Goal: Information Seeking & Learning: Learn about a topic

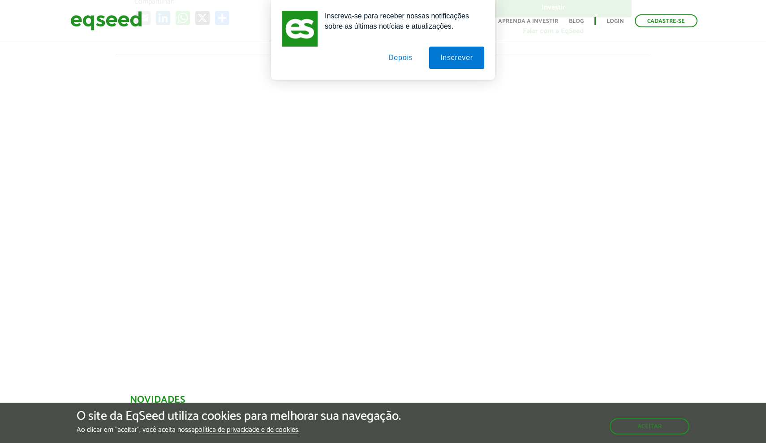
scroll to position [253, 0]
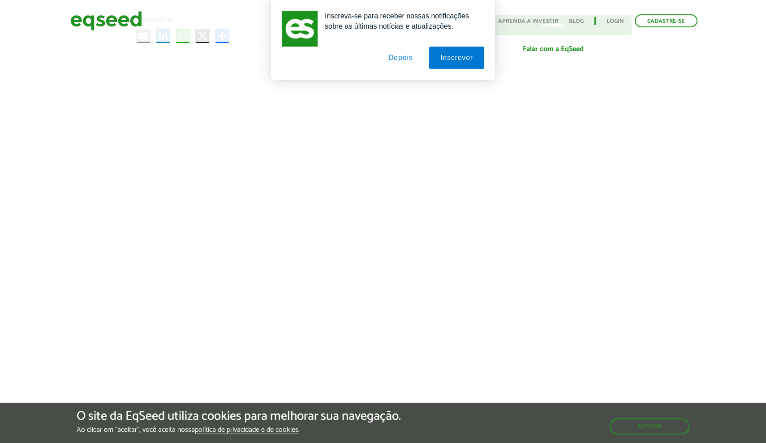
click at [398, 58] on button "Depois" at bounding box center [400, 58] width 47 height 22
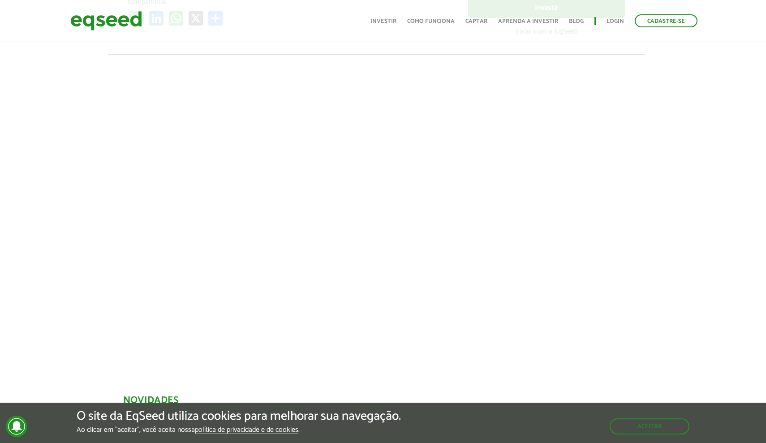
scroll to position [269, 7]
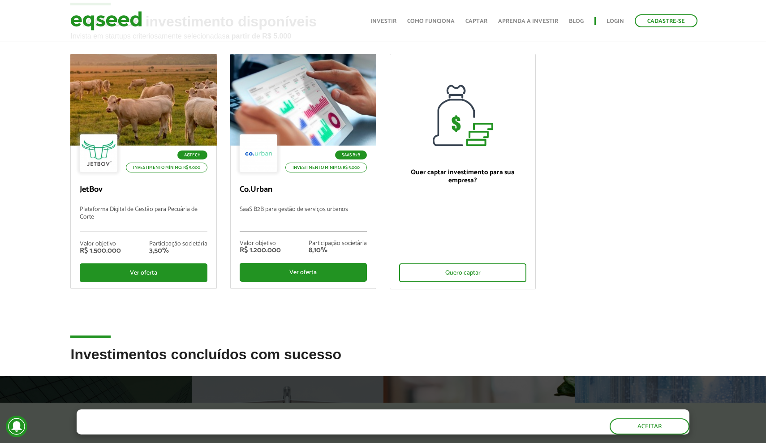
scroll to position [52, 0]
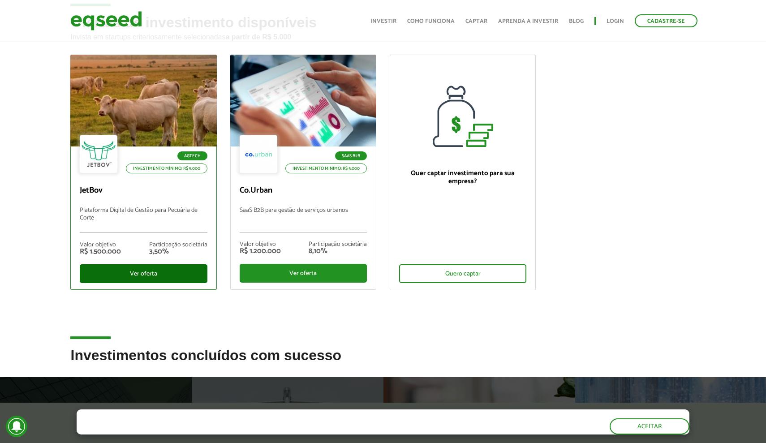
click at [152, 277] on div "Ver oferta" at bounding box center [143, 273] width 127 height 19
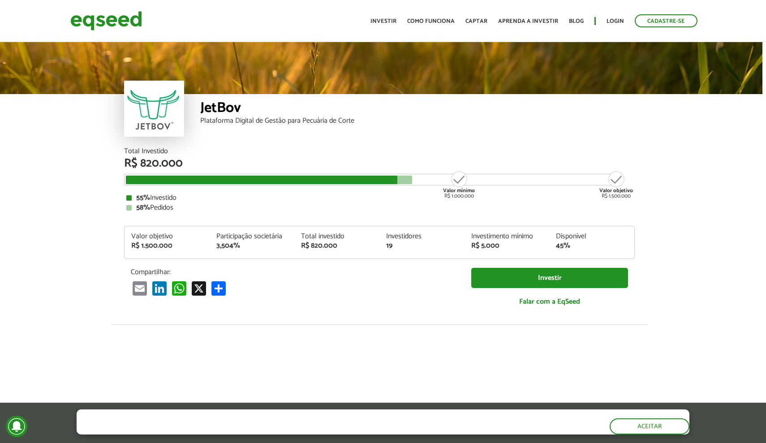
scroll to position [0, 4]
click at [612, 20] on link "Login" at bounding box center [615, 21] width 17 height 6
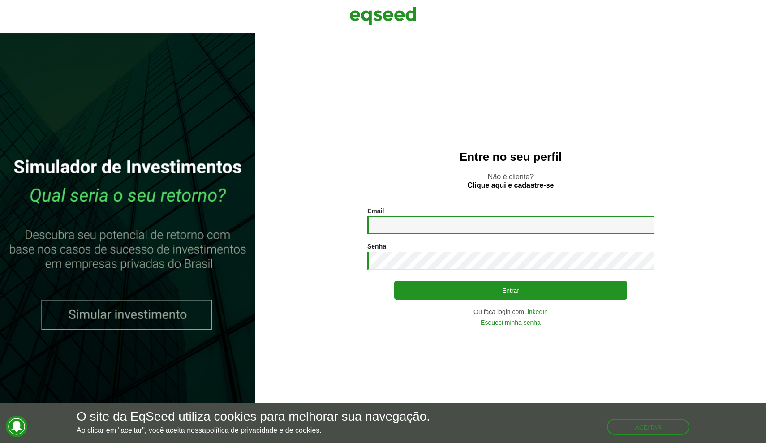
type input "**********"
click at [510, 290] on button "Entrar" at bounding box center [510, 290] width 233 height 19
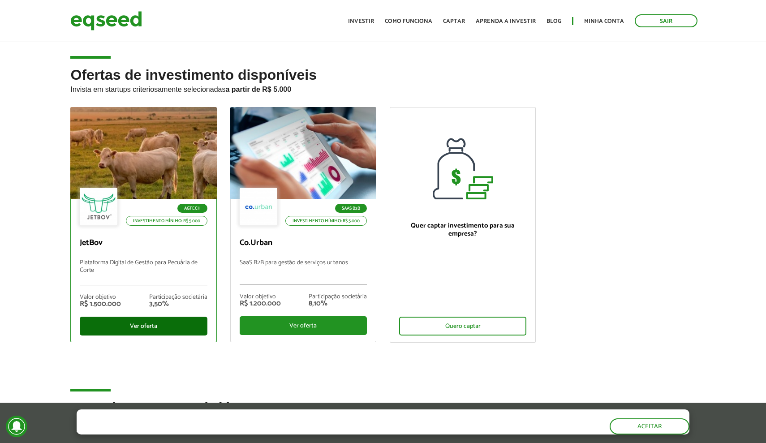
click at [159, 327] on div "Ver oferta" at bounding box center [143, 326] width 127 height 19
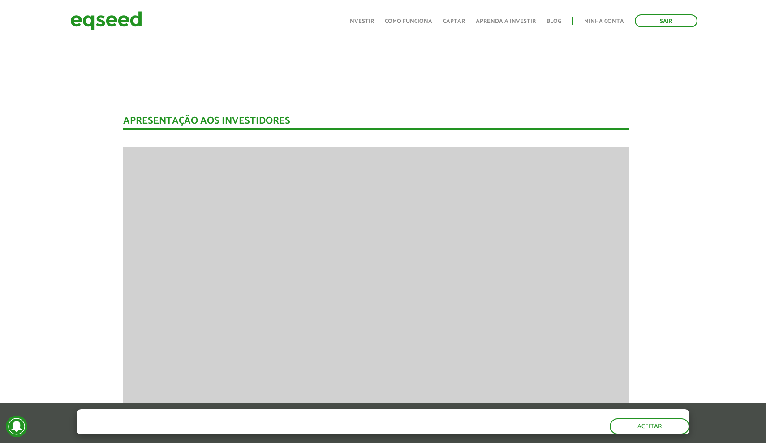
scroll to position [1177, 7]
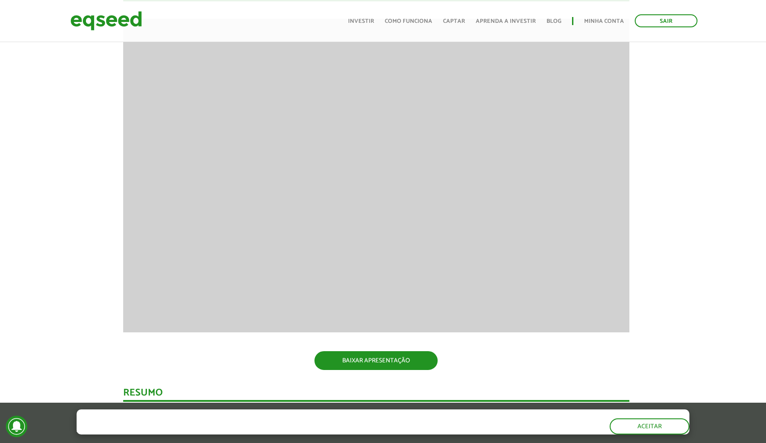
click at [344, 359] on link "BAIXAR APRESENTAÇÃO" at bounding box center [375, 360] width 123 height 19
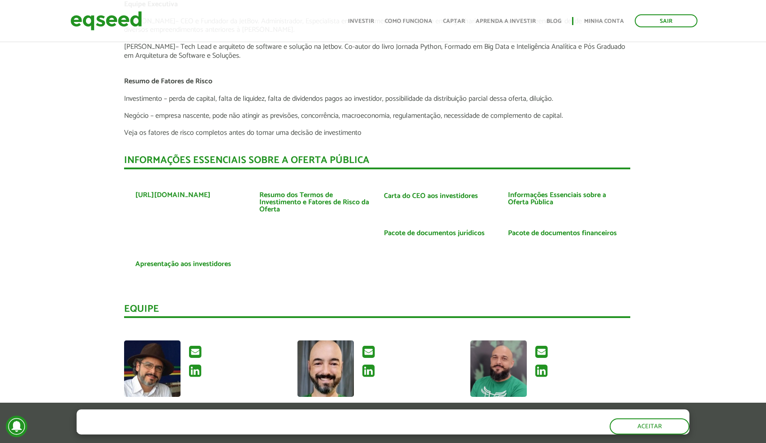
scroll to position [1994, 6]
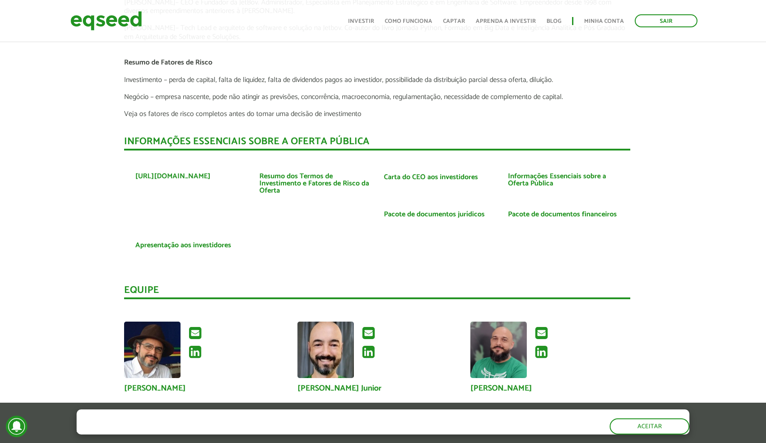
click at [552, 211] on link "Pacote de documentos financeiros" at bounding box center [562, 214] width 109 height 7
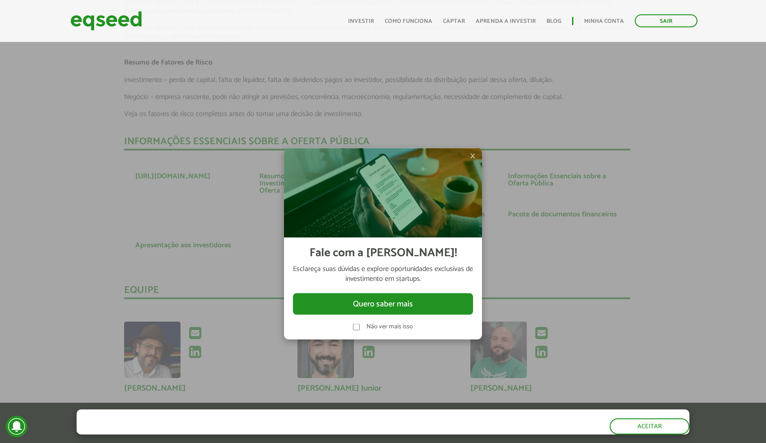
click at [475, 155] on span "×" at bounding box center [472, 156] width 5 height 11
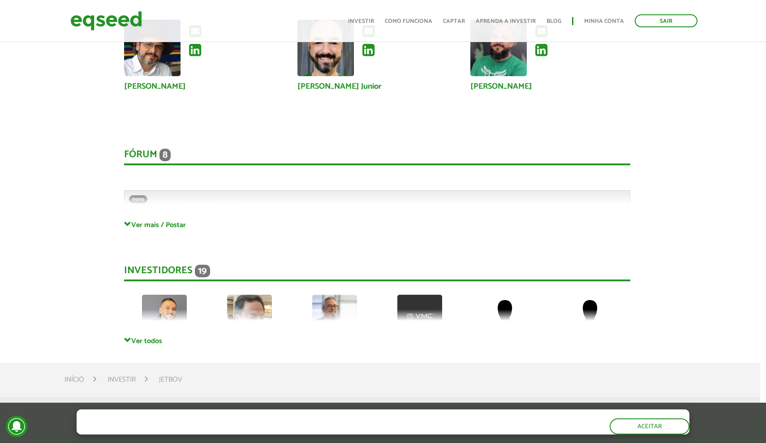
scroll to position [2295, 6]
click at [155, 337] on link "Ver todos" at bounding box center [377, 341] width 506 height 9
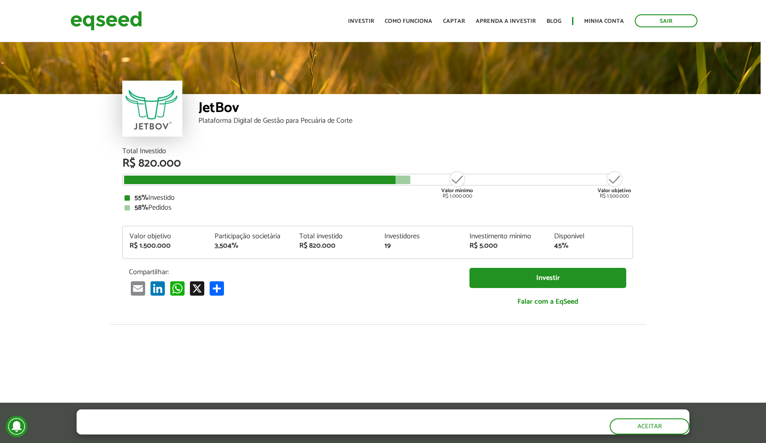
scroll to position [0, 5]
click at [369, 18] on link "Investir" at bounding box center [361, 21] width 26 height 6
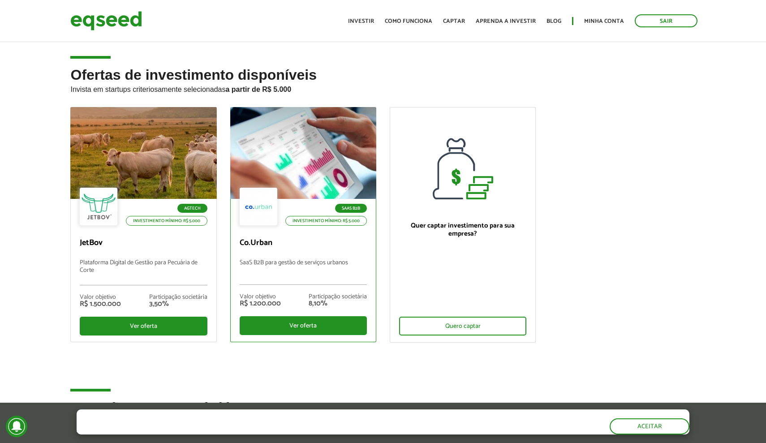
click at [330, 143] on div at bounding box center [303, 153] width 176 height 110
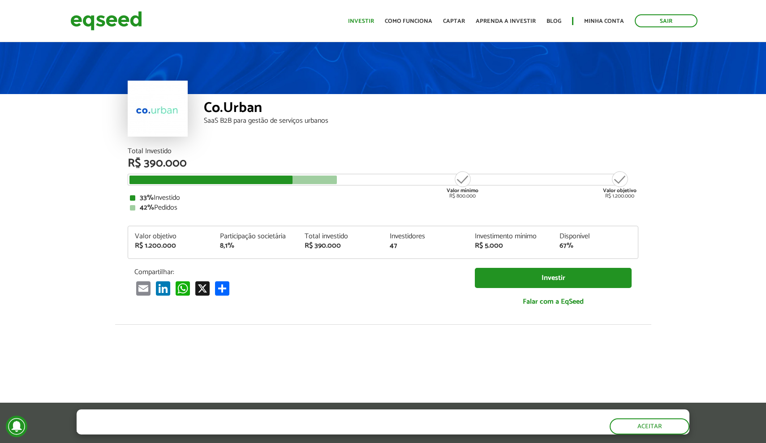
click at [371, 23] on link "Investir" at bounding box center [361, 21] width 26 height 6
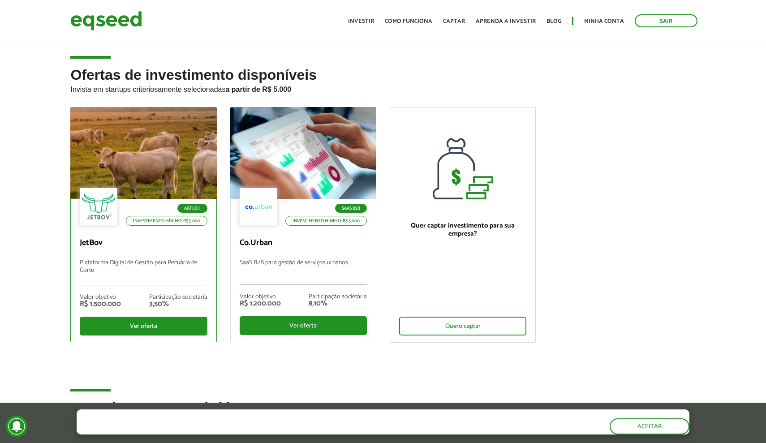
click at [149, 160] on div at bounding box center [144, 153] width 176 height 110
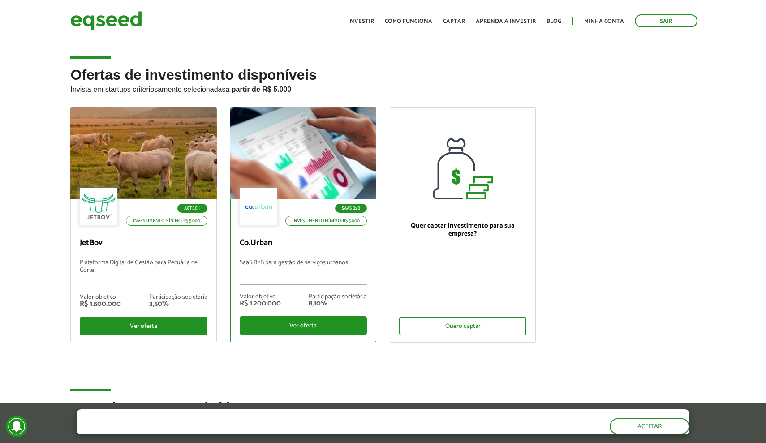
click at [314, 270] on p "SaaS B2B para gestão de serviços urbanos" at bounding box center [303, 272] width 127 height 26
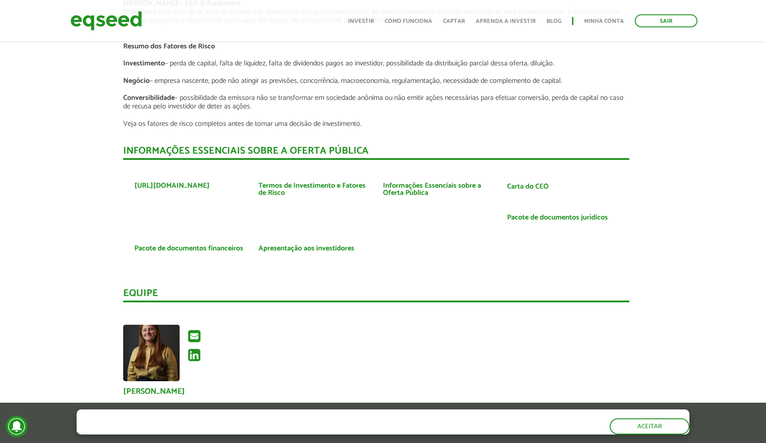
scroll to position [1660, 7]
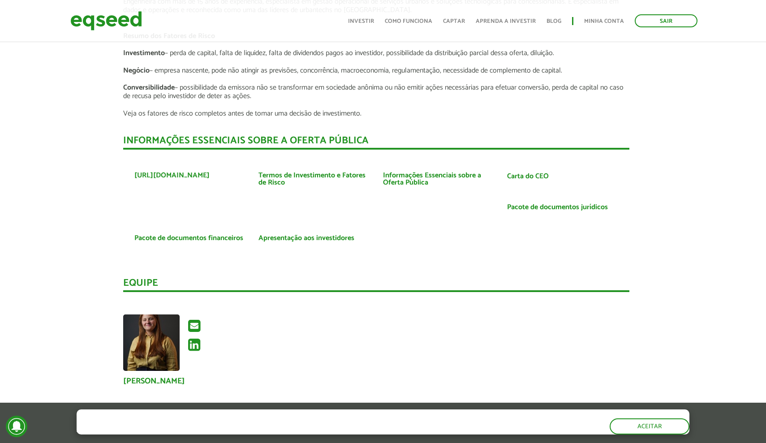
click at [215, 235] on link "Pacote de documentos financeiros" at bounding box center [188, 238] width 109 height 7
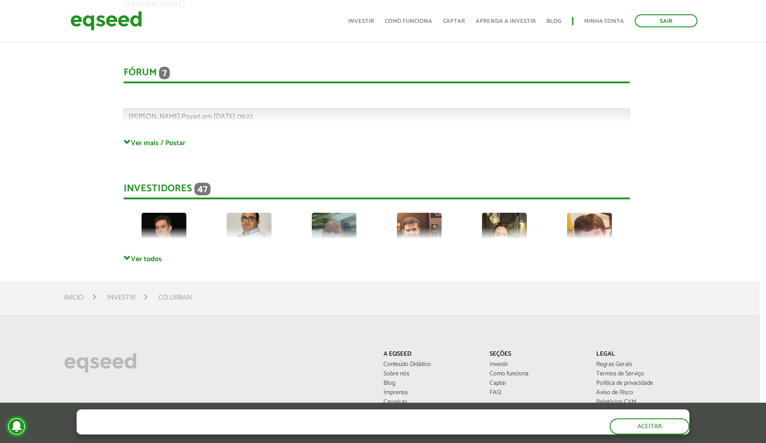
scroll to position [2036, 6]
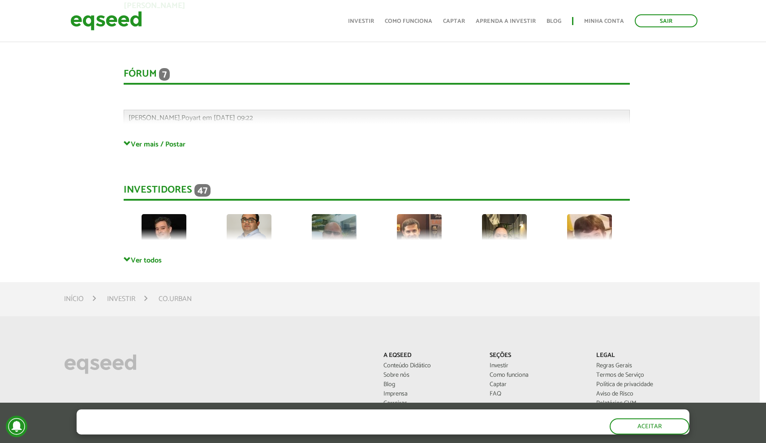
click at [154, 256] on link "Ver todos" at bounding box center [377, 260] width 506 height 9
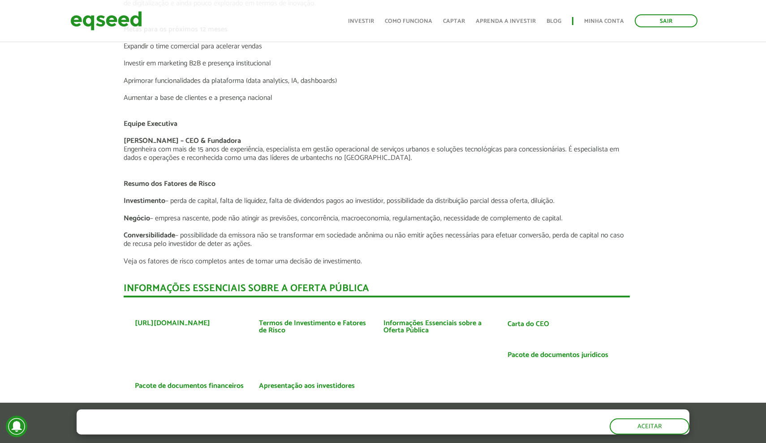
scroll to position [1526, 6]
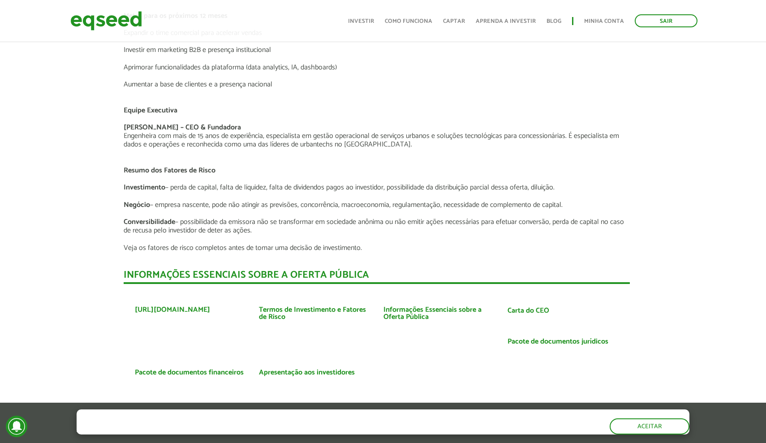
click at [567, 338] on link "Pacote de documentos jurídicos" at bounding box center [558, 341] width 101 height 7
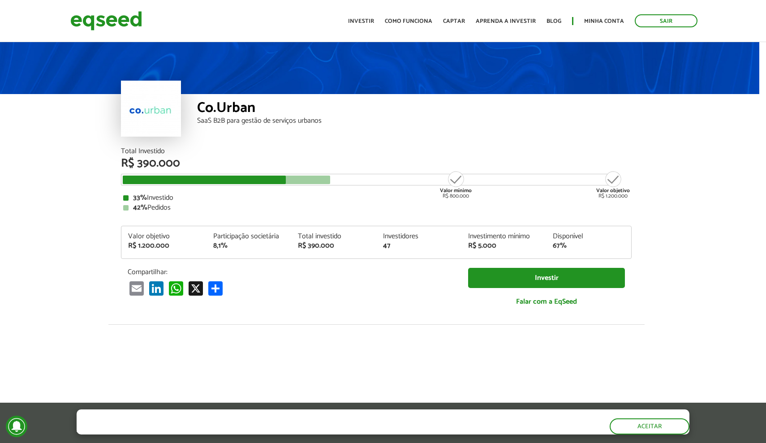
scroll to position [0, 7]
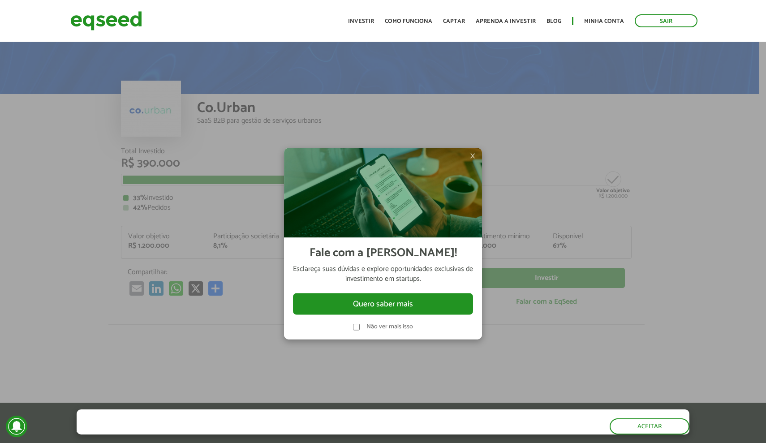
click at [366, 327] on div "Não ver mais isso" at bounding box center [383, 326] width 60 height 7
click at [367, 20] on link "Investir" at bounding box center [361, 21] width 26 height 6
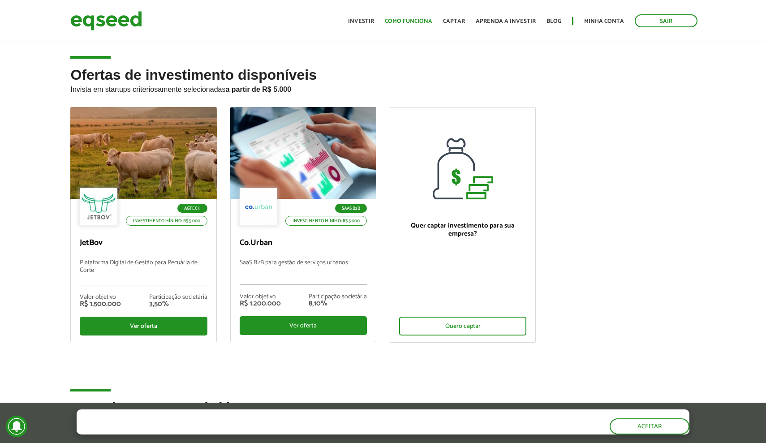
click at [413, 24] on link "Como funciona" at bounding box center [408, 21] width 47 height 6
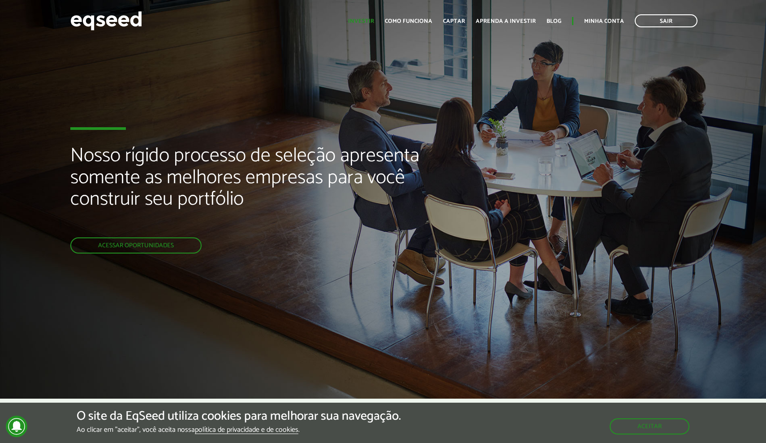
click at [372, 23] on link "Investir" at bounding box center [361, 21] width 26 height 6
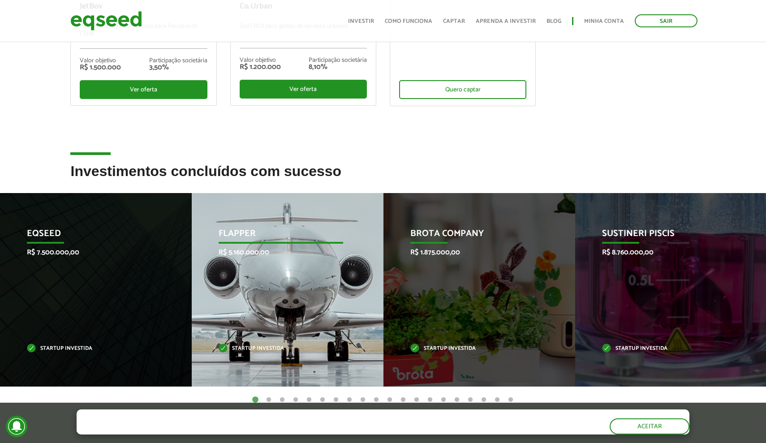
scroll to position [262, 0]
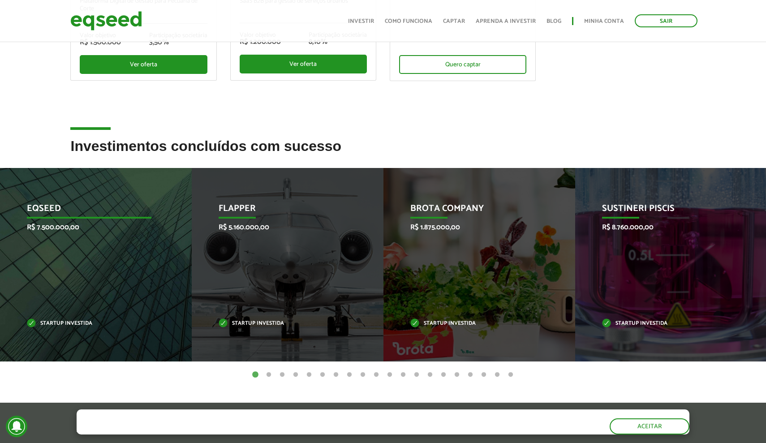
click at [86, 272] on div "EqSeed R$ 7.500.000,00 Startup investida" at bounding box center [89, 265] width 178 height 194
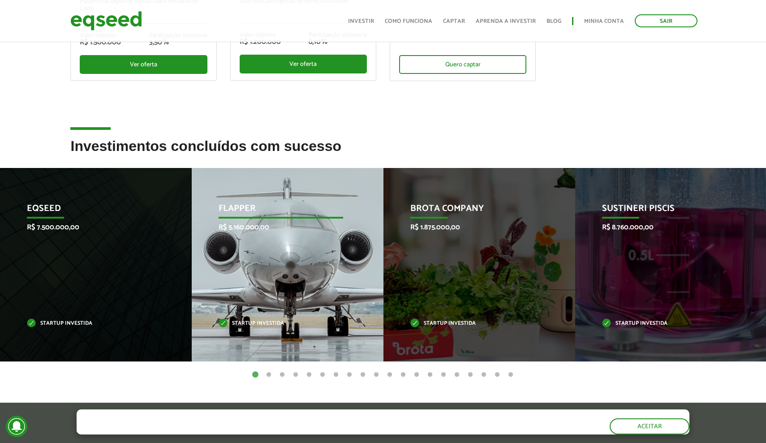
click at [322, 277] on div "Flapper R$ 5.160.000,00 Startup investida" at bounding box center [281, 265] width 178 height 194
click at [266, 324] on p "Startup investida" at bounding box center [281, 323] width 125 height 5
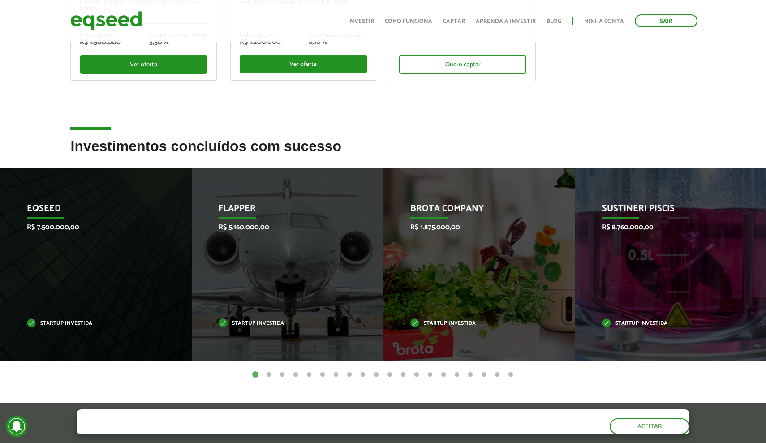
click at [269, 375] on button "2" at bounding box center [268, 374] width 9 height 9
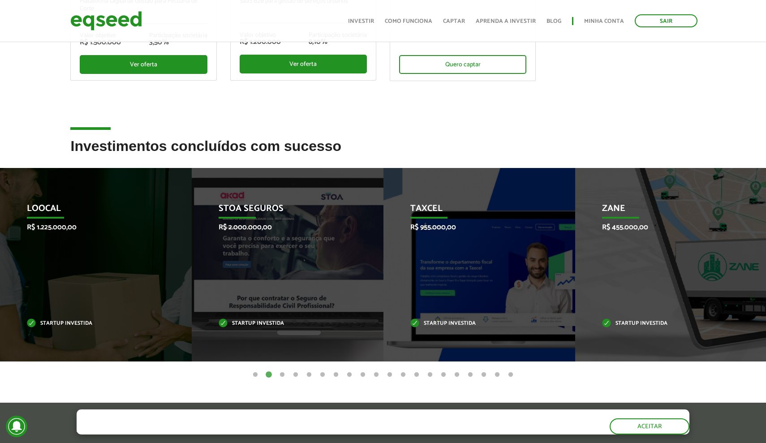
click at [283, 375] on button "3" at bounding box center [282, 374] width 9 height 9
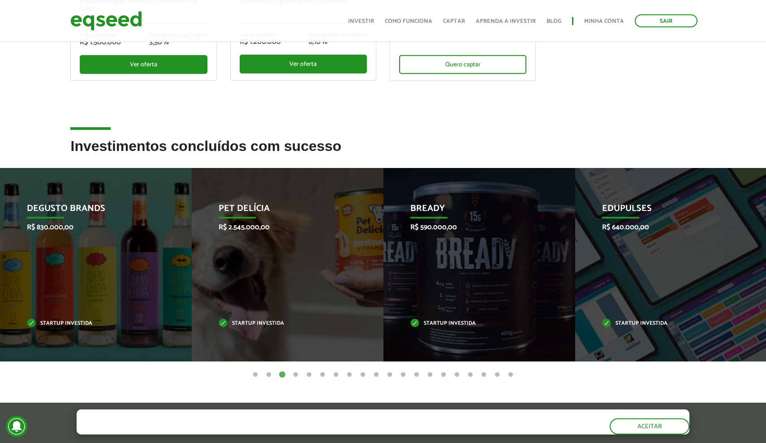
click at [269, 375] on button "2" at bounding box center [268, 374] width 9 height 9
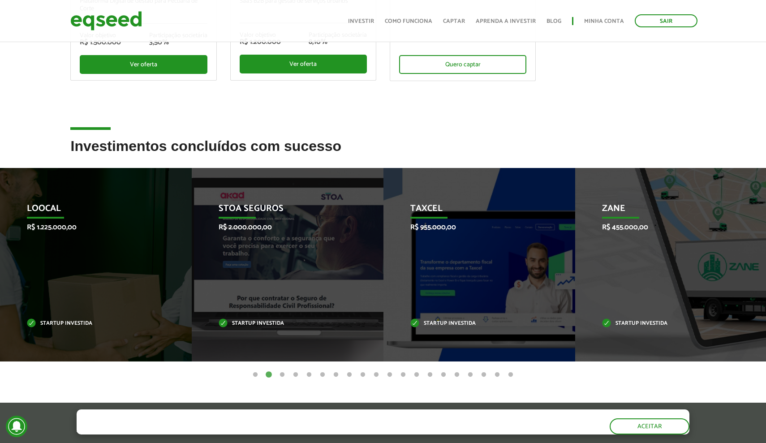
click at [309, 375] on button "5" at bounding box center [309, 374] width 9 height 9
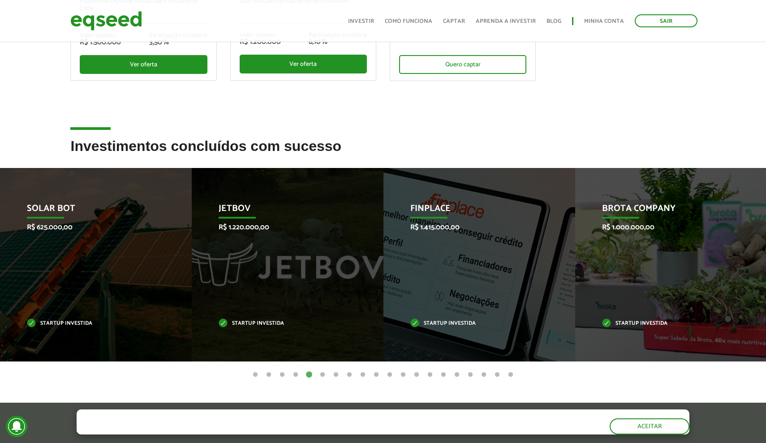
click at [255, 374] on button "1" at bounding box center [255, 374] width 9 height 9
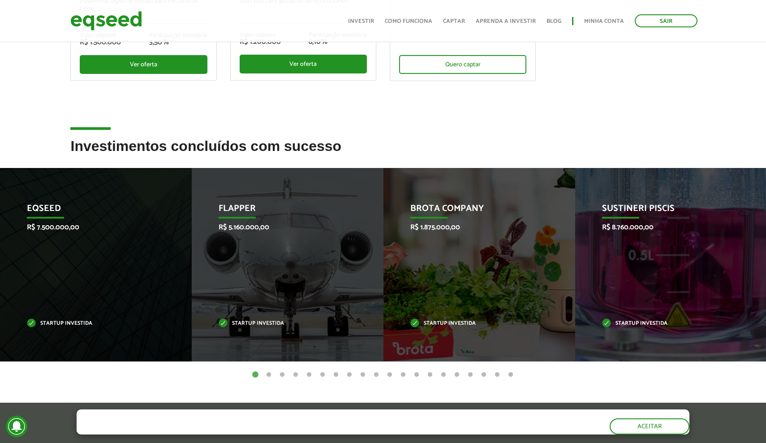
click at [268, 374] on button "2" at bounding box center [268, 374] width 9 height 9
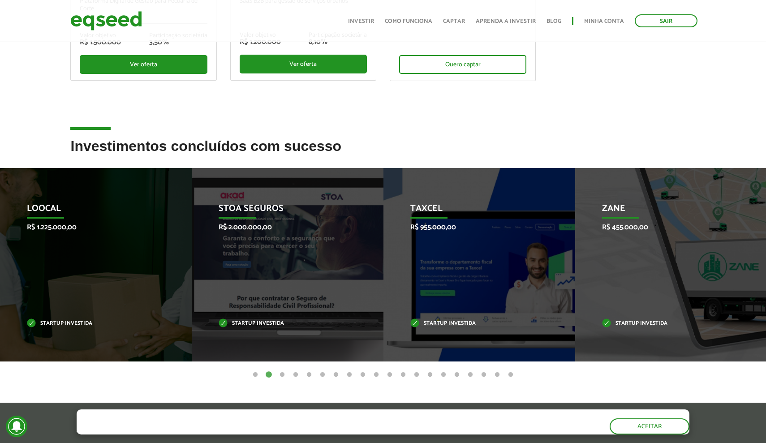
click at [281, 375] on button "3" at bounding box center [282, 374] width 9 height 9
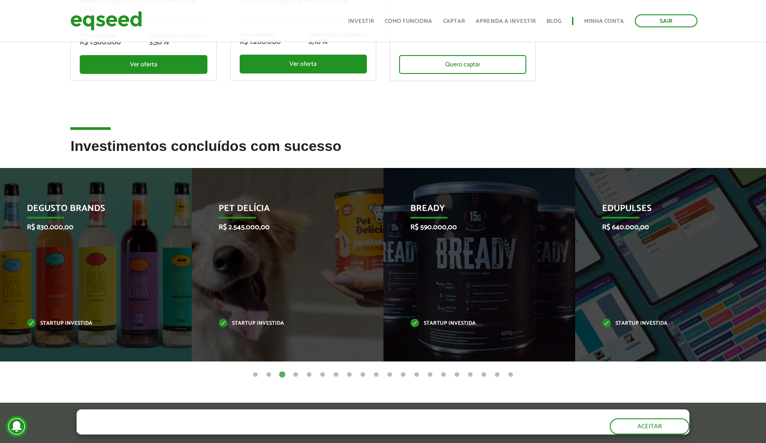
click at [297, 375] on button "4" at bounding box center [295, 374] width 9 height 9
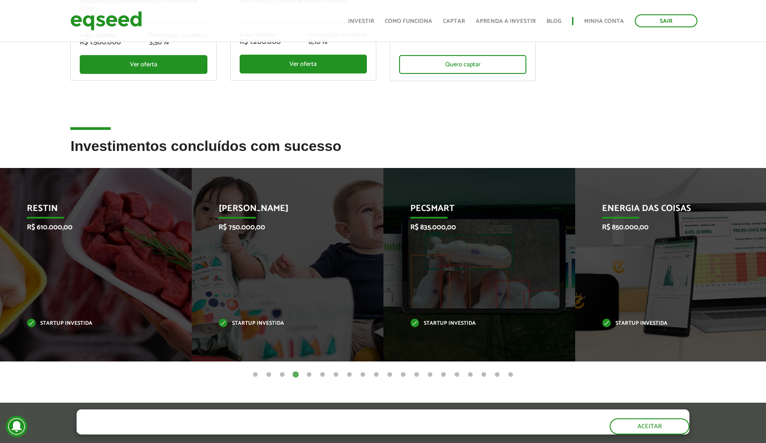
click at [311, 375] on button "5" at bounding box center [309, 374] width 9 height 9
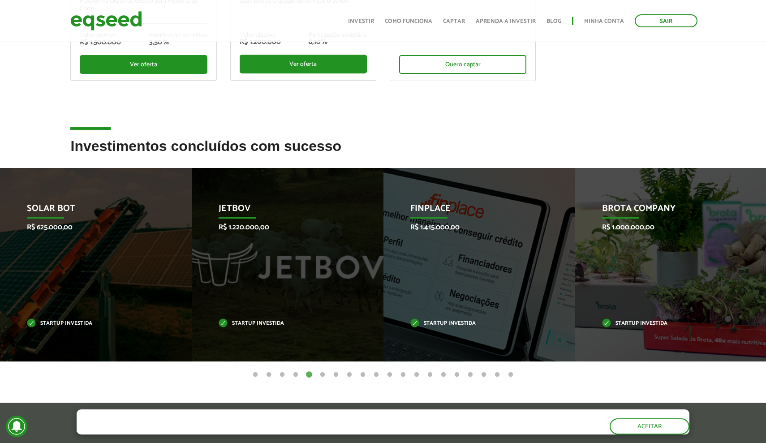
click at [323, 375] on button "6" at bounding box center [322, 374] width 9 height 9
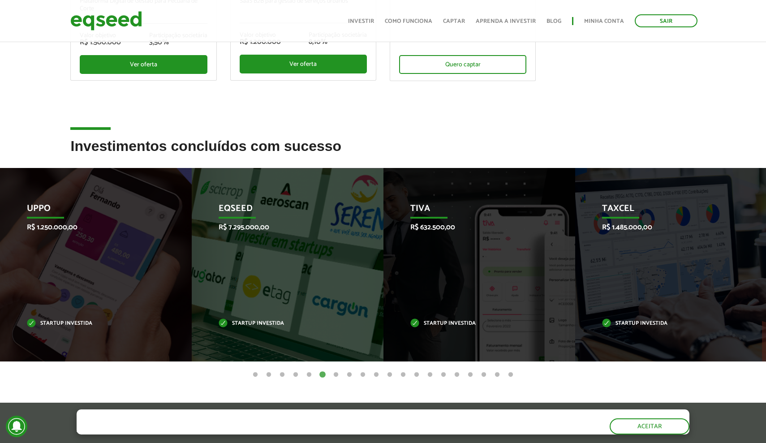
click at [336, 374] on button "7" at bounding box center [336, 374] width 9 height 9
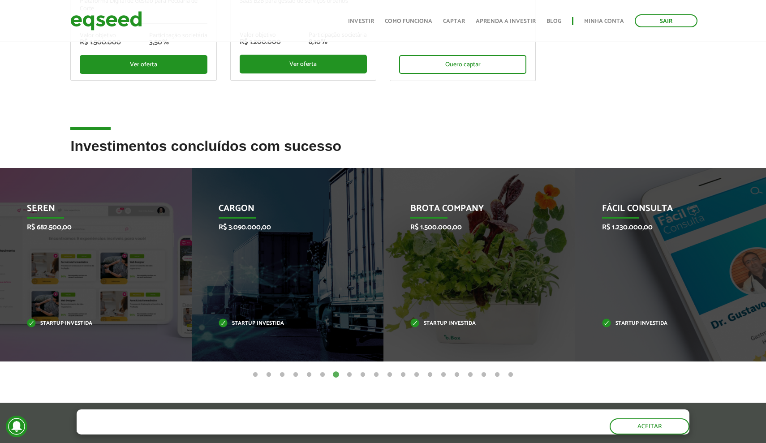
click at [352, 375] on button "8" at bounding box center [349, 374] width 9 height 9
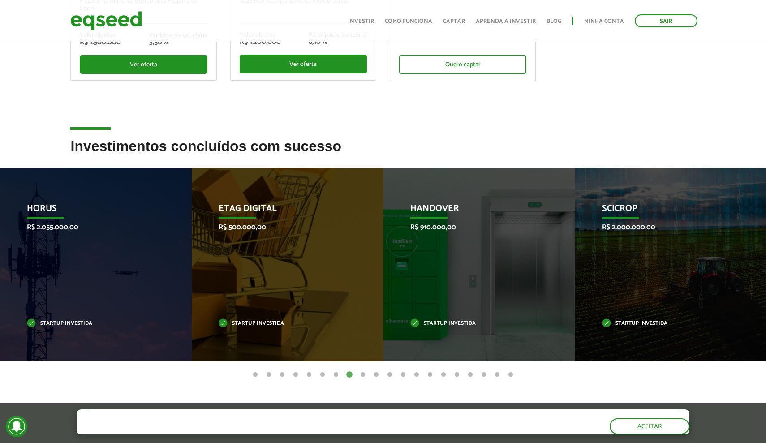
click at [364, 375] on button "9" at bounding box center [362, 374] width 9 height 9
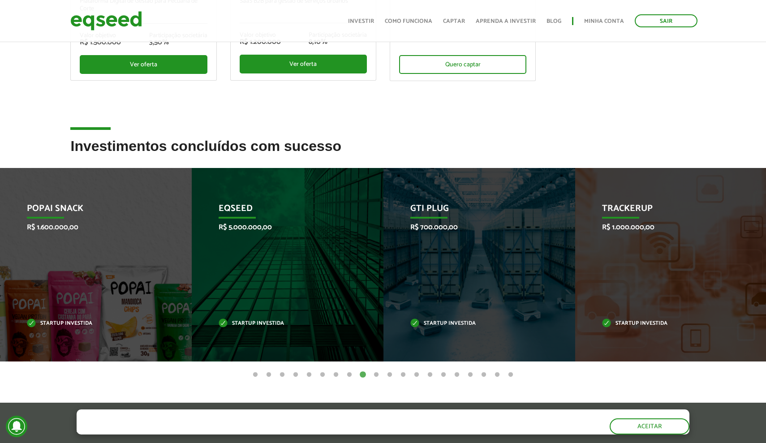
click at [378, 375] on button "10" at bounding box center [376, 374] width 9 height 9
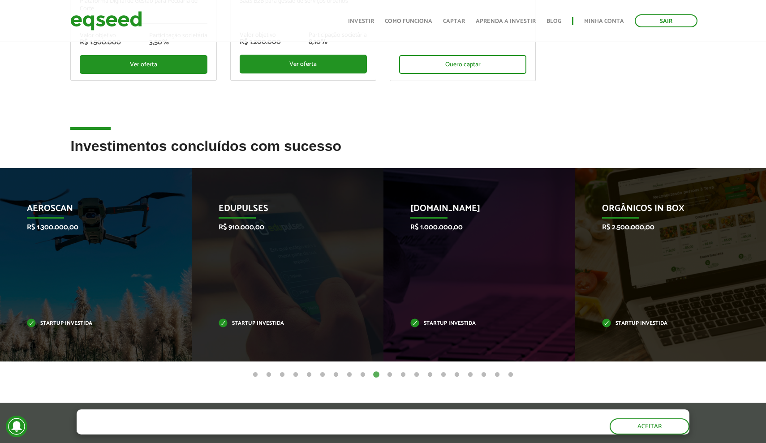
click at [391, 375] on button "11" at bounding box center [389, 374] width 9 height 9
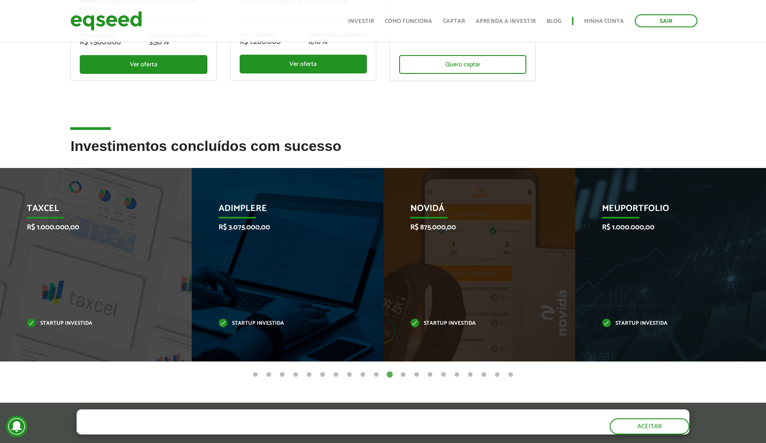
click at [405, 374] on button "12" at bounding box center [403, 374] width 9 height 9
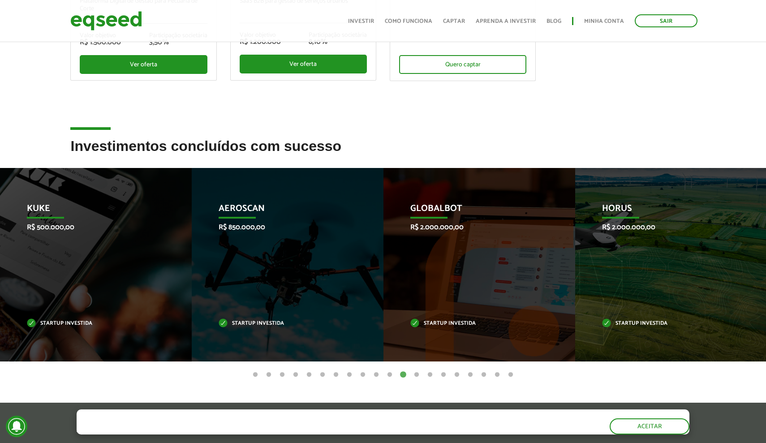
click at [417, 375] on button "13" at bounding box center [416, 374] width 9 height 9
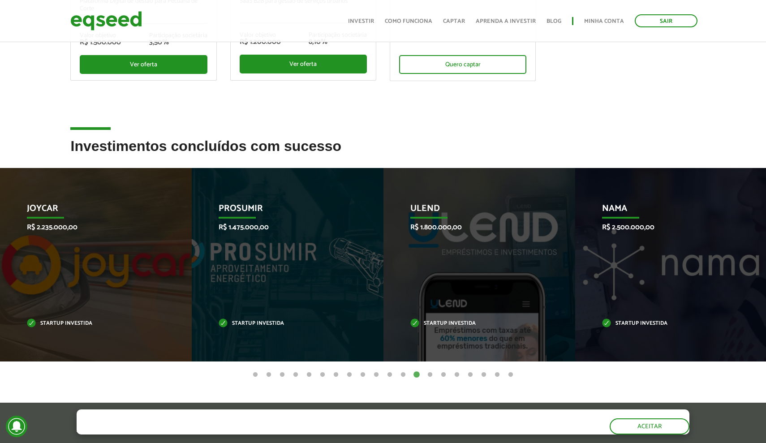
click at [431, 375] on button "14" at bounding box center [430, 374] width 9 height 9
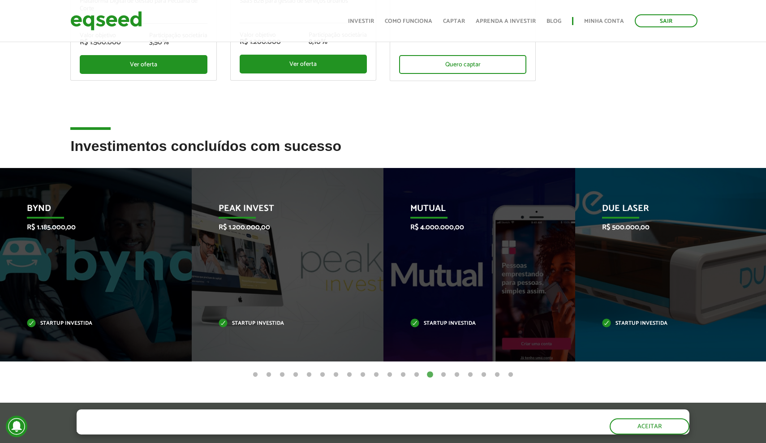
click at [443, 375] on button "15" at bounding box center [443, 374] width 9 height 9
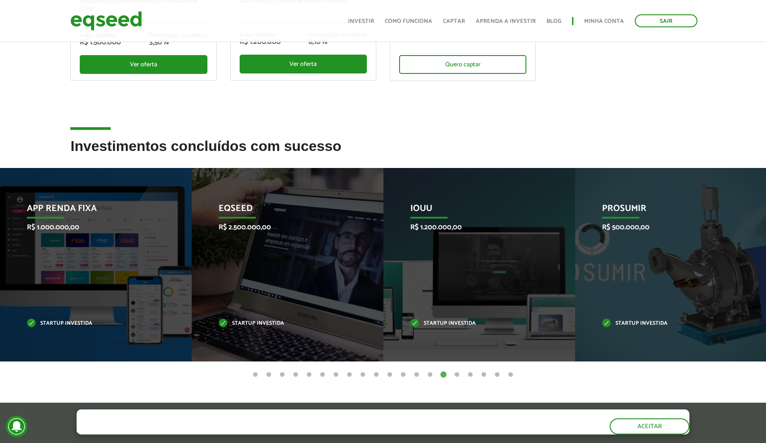
click at [453, 374] on button "16" at bounding box center [456, 374] width 9 height 9
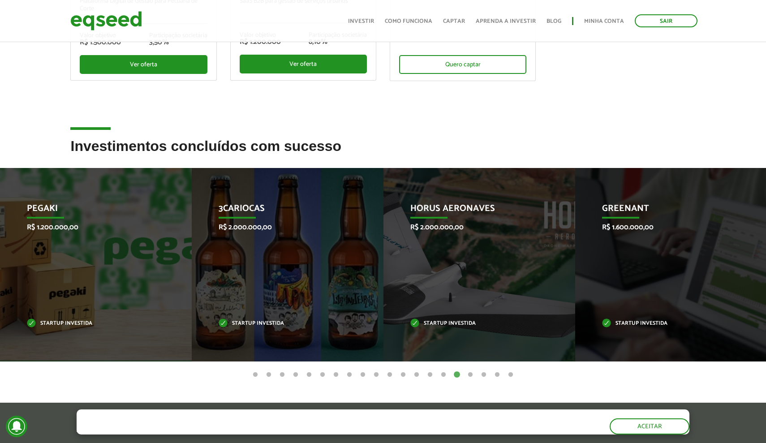
click at [472, 373] on button "17" at bounding box center [470, 374] width 9 height 9
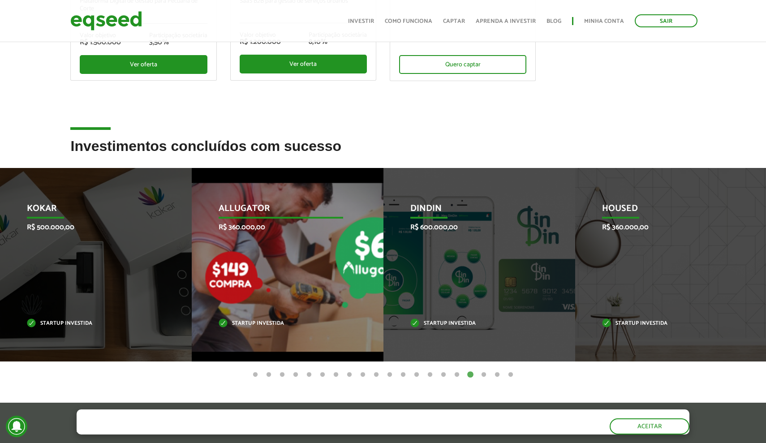
click at [243, 324] on p "Startup investida" at bounding box center [281, 323] width 125 height 5
click at [231, 234] on div "Allugator R$ 360.000,00 Startup investida" at bounding box center [281, 265] width 178 height 194
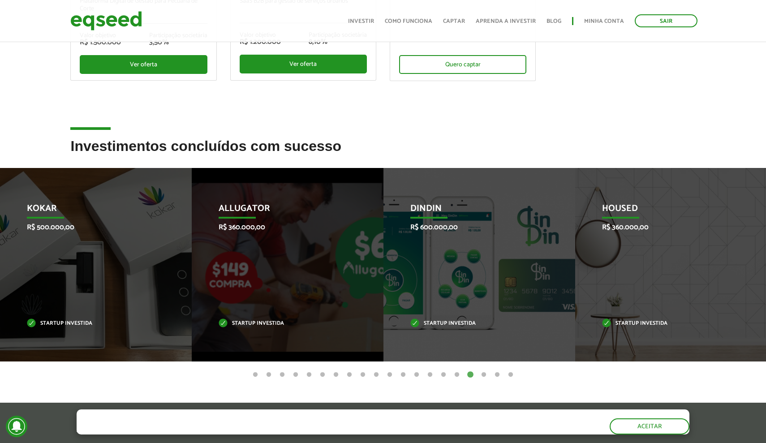
click at [486, 372] on button "18" at bounding box center [483, 374] width 9 height 9
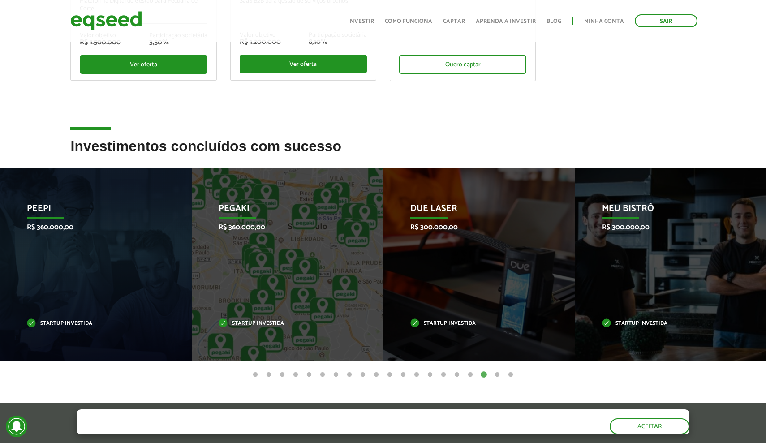
click at [496, 373] on button "19" at bounding box center [497, 374] width 9 height 9
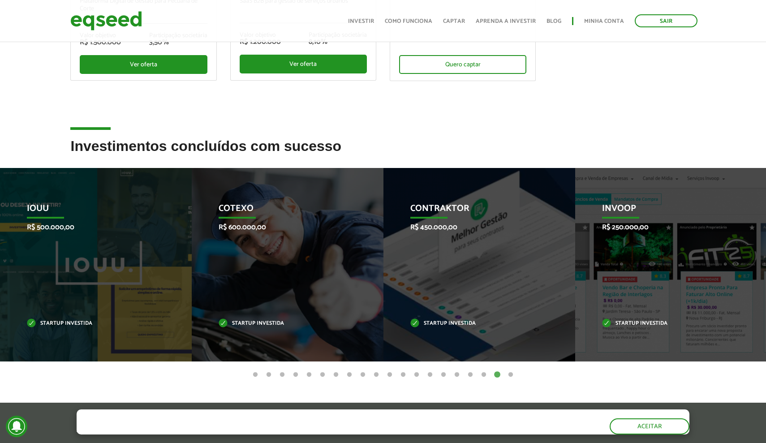
click at [509, 374] on button "20" at bounding box center [510, 374] width 9 height 9
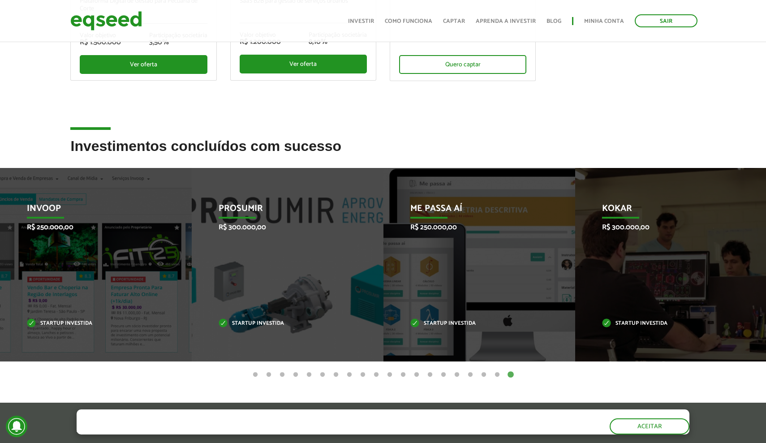
click at [255, 374] on button "1" at bounding box center [255, 374] width 9 height 9
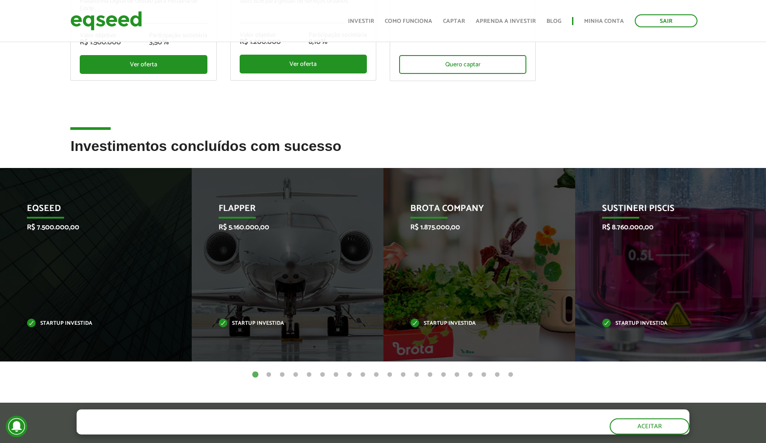
click at [269, 375] on button "2" at bounding box center [268, 374] width 9 height 9
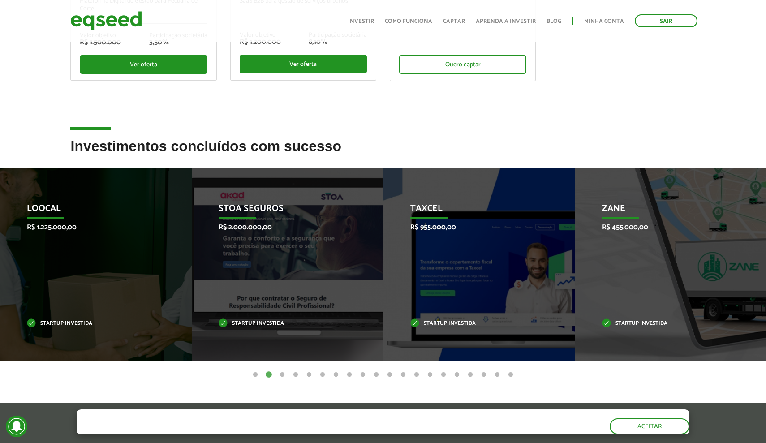
click at [257, 375] on button "1" at bounding box center [255, 374] width 9 height 9
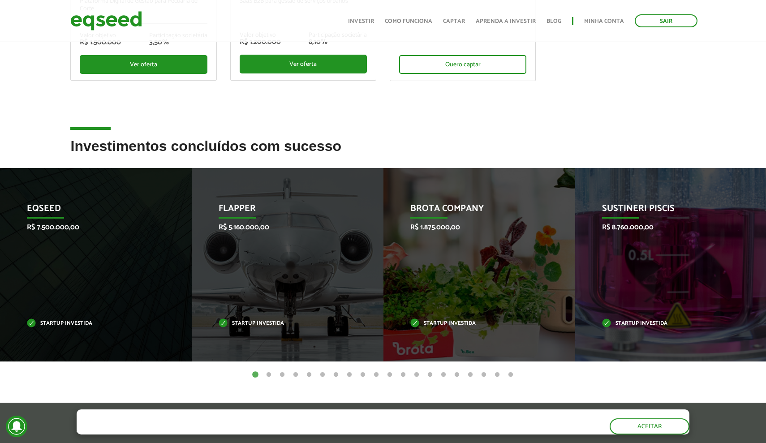
click at [267, 374] on button "2" at bounding box center [268, 374] width 9 height 9
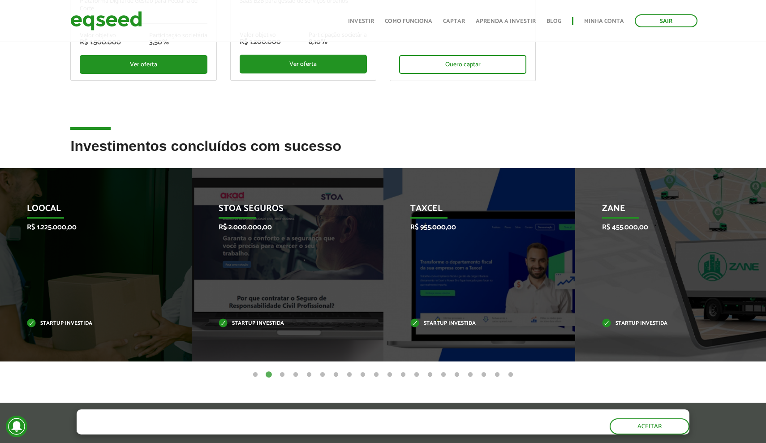
click at [281, 374] on button "3" at bounding box center [282, 374] width 9 height 9
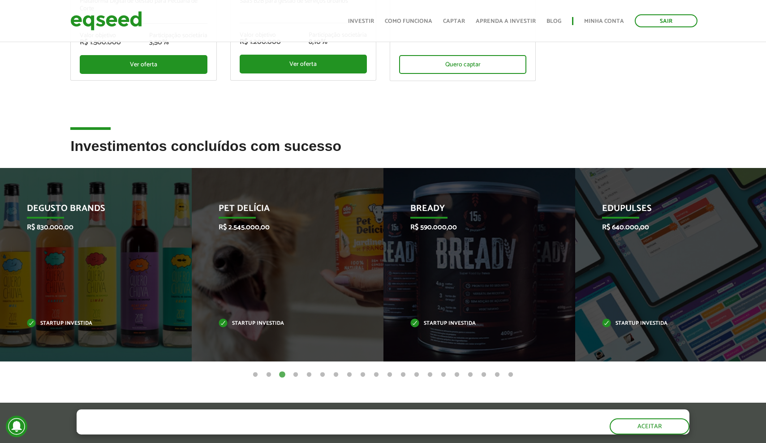
click at [295, 374] on button "4" at bounding box center [295, 374] width 9 height 9
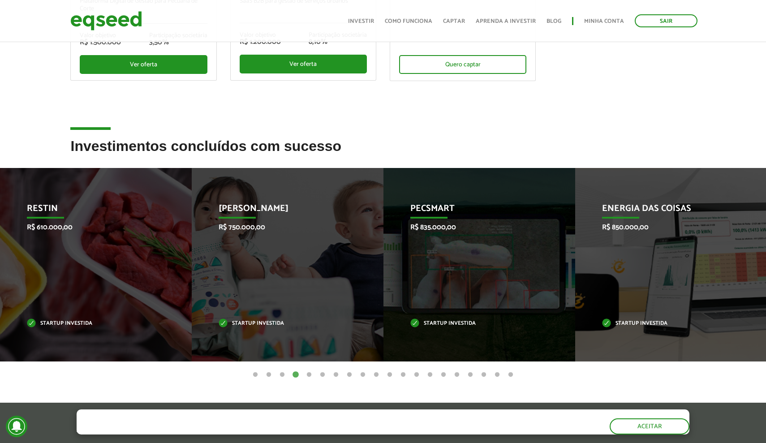
click at [309, 375] on button "5" at bounding box center [309, 374] width 9 height 9
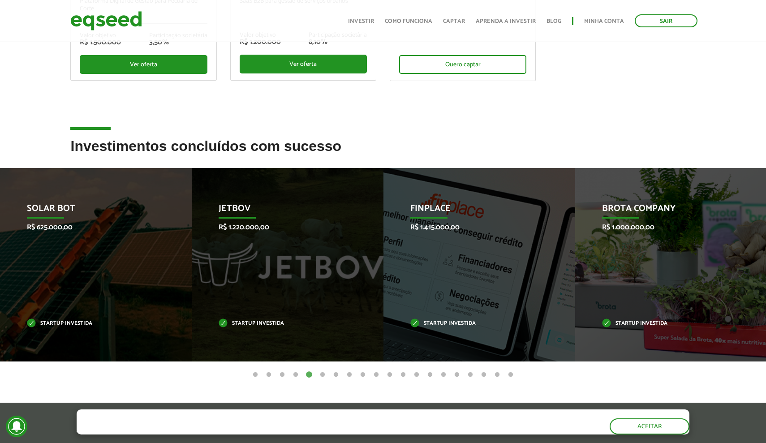
click at [323, 374] on button "6" at bounding box center [322, 374] width 9 height 9
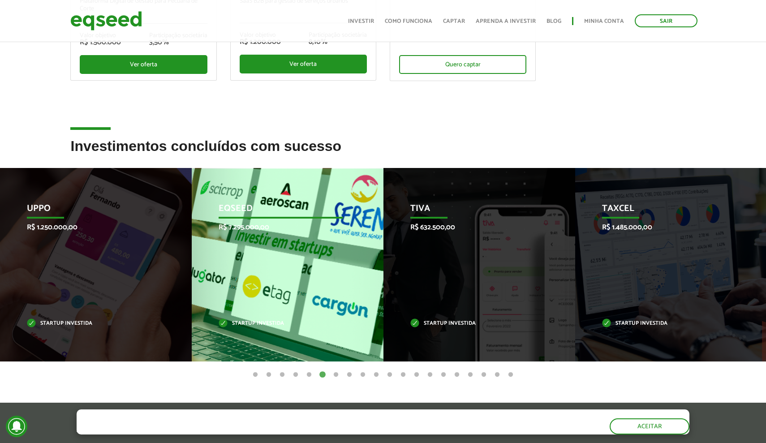
click at [239, 208] on p "EqSeed" at bounding box center [281, 210] width 125 height 15
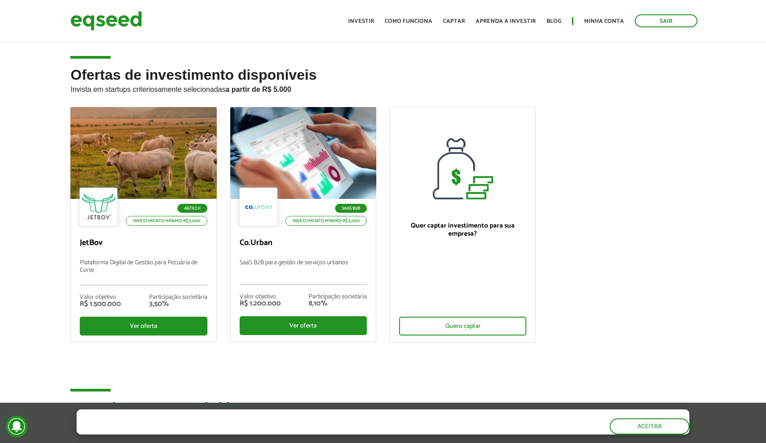
scroll to position [0, 0]
click at [465, 22] on link "Captar" at bounding box center [454, 21] width 22 height 6
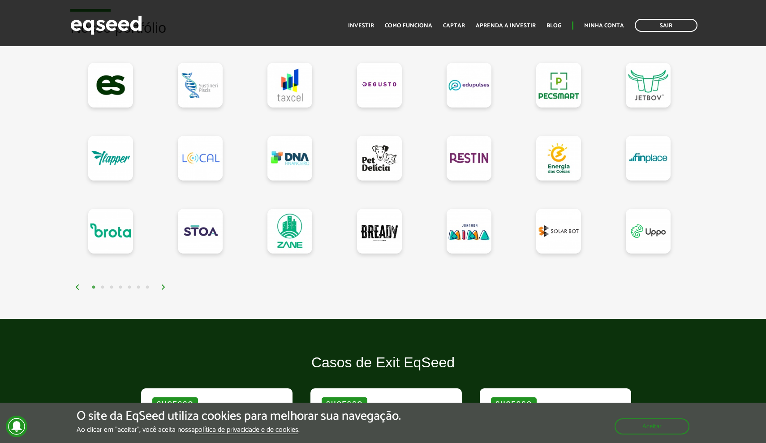
scroll to position [781, 0]
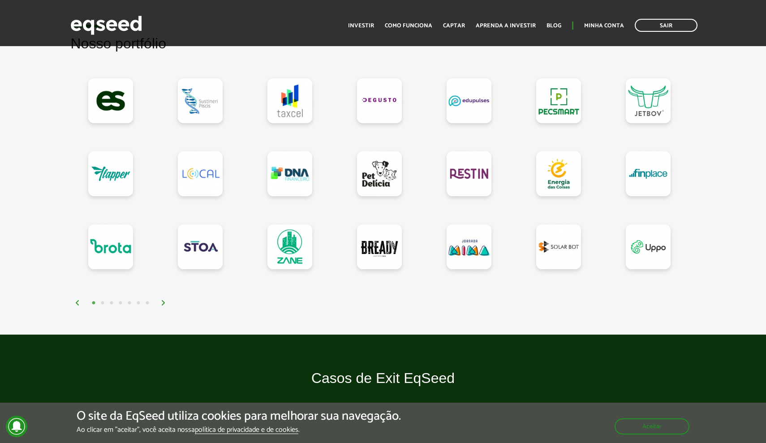
click at [102, 303] on button "2" at bounding box center [102, 303] width 9 height 9
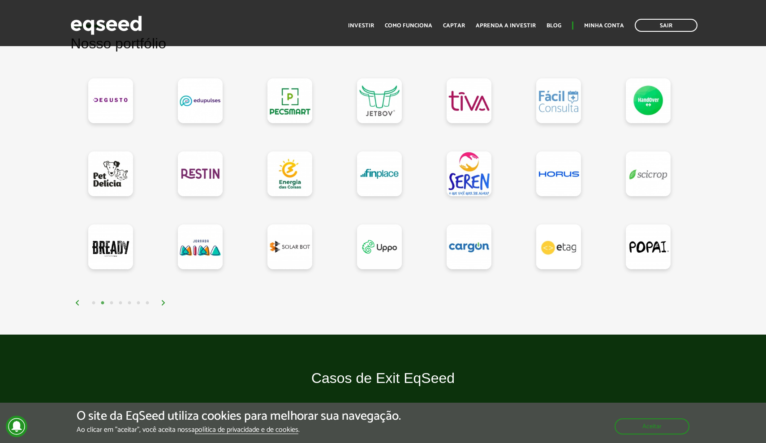
click at [92, 304] on button "1" at bounding box center [93, 303] width 9 height 9
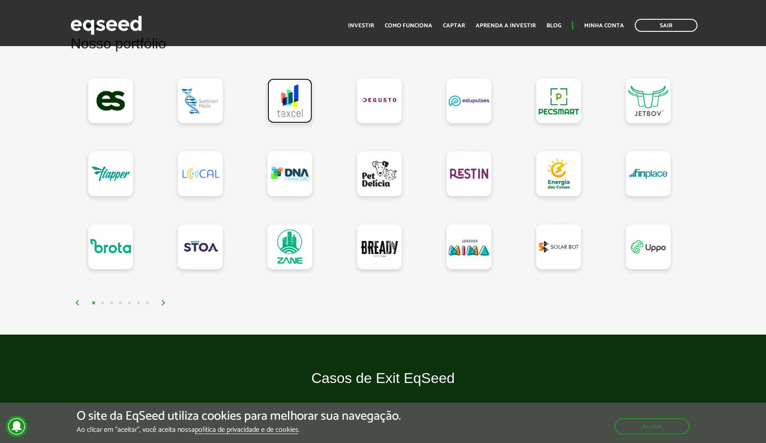
click at [293, 102] on link at bounding box center [289, 100] width 45 height 45
click at [114, 173] on link at bounding box center [110, 173] width 45 height 45
click at [650, 177] on link at bounding box center [648, 173] width 45 height 45
click at [102, 301] on button "2" at bounding box center [102, 303] width 9 height 9
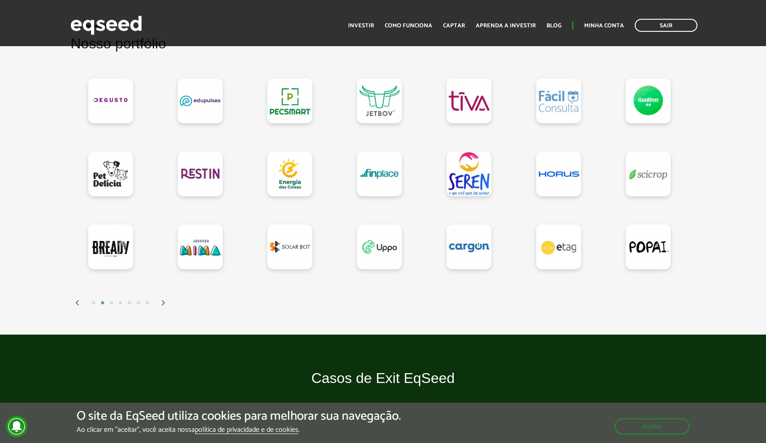
click at [113, 302] on button "3" at bounding box center [111, 303] width 9 height 9
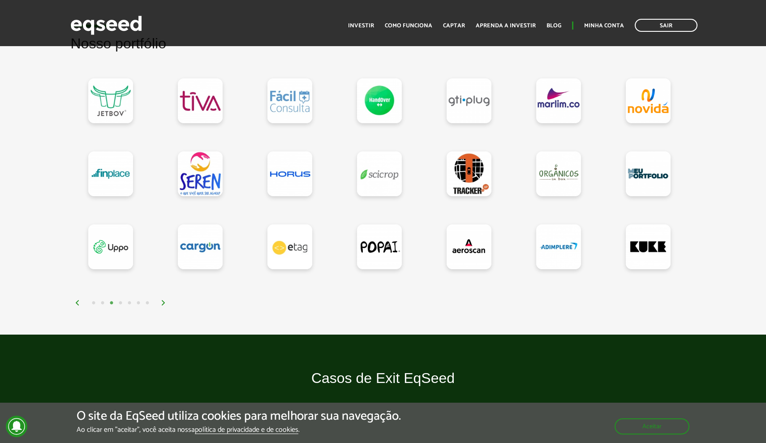
click at [127, 303] on button "5" at bounding box center [129, 303] width 9 height 9
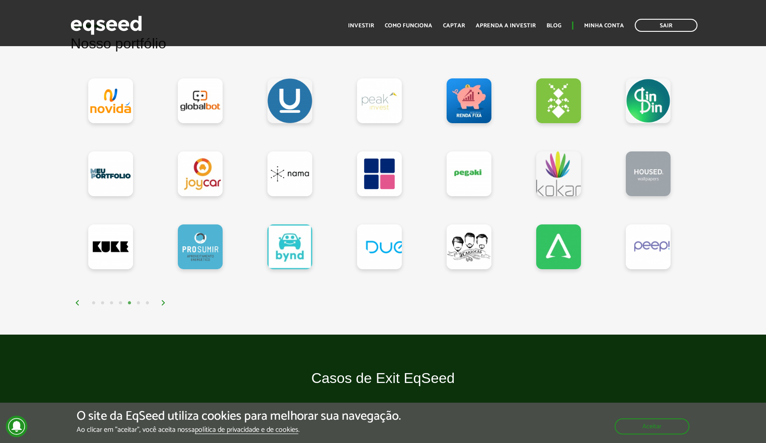
click at [148, 303] on button "7" at bounding box center [147, 303] width 9 height 9
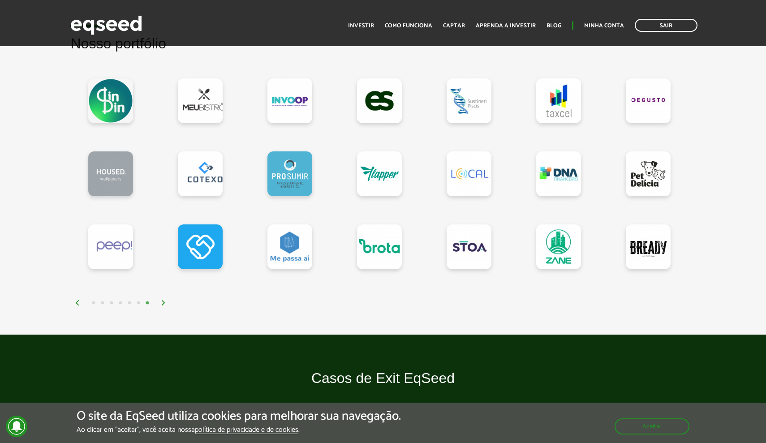
click at [138, 301] on button "6" at bounding box center [138, 303] width 9 height 9
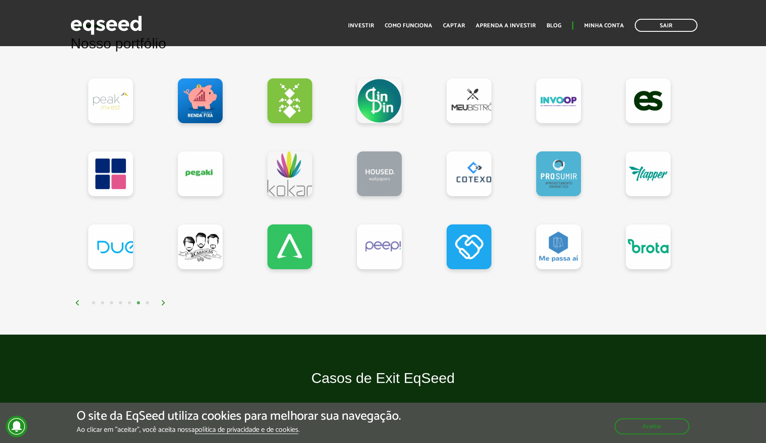
click at [130, 302] on button "5" at bounding box center [129, 303] width 9 height 9
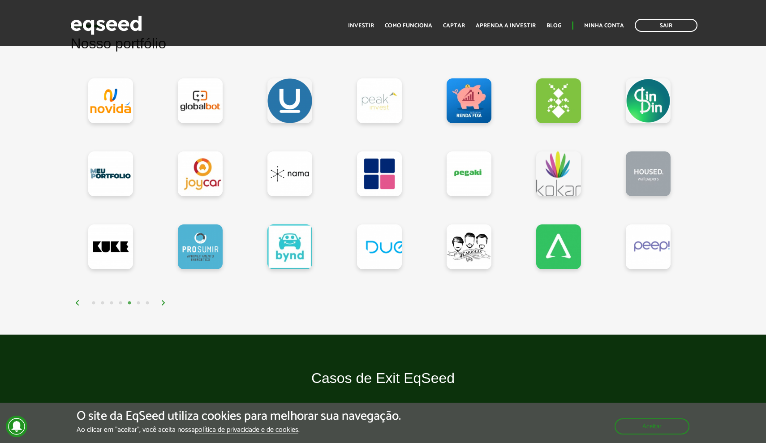
click at [120, 302] on button "4" at bounding box center [120, 303] width 9 height 9
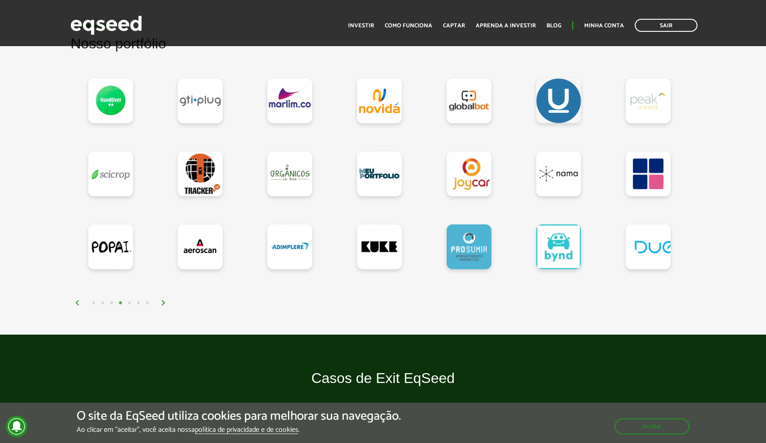
click at [112, 302] on button "3" at bounding box center [111, 303] width 9 height 9
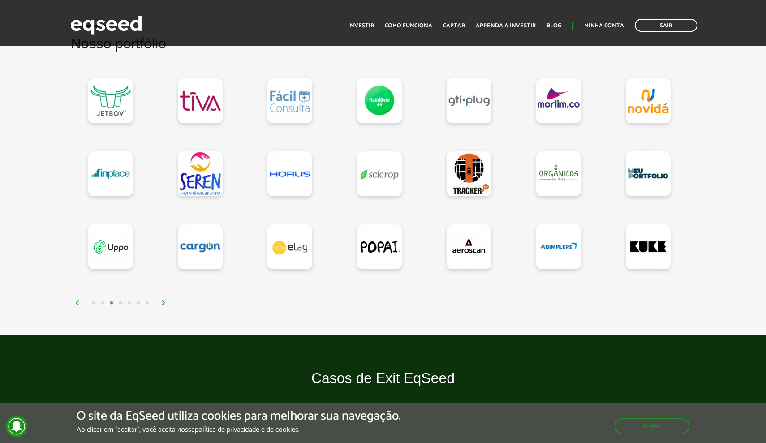
click at [101, 303] on button "2" at bounding box center [102, 303] width 9 height 9
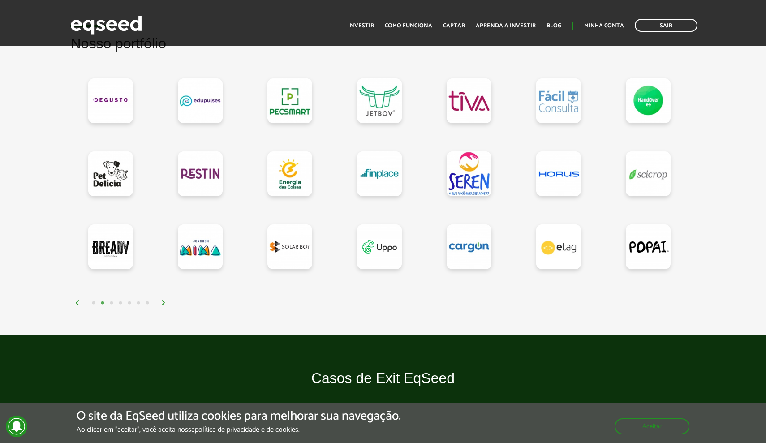
click at [94, 303] on button "1" at bounding box center [93, 303] width 9 height 9
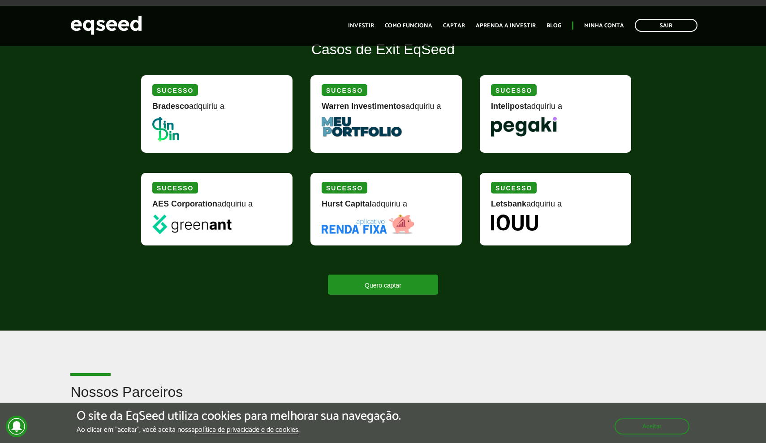
scroll to position [1047, 0]
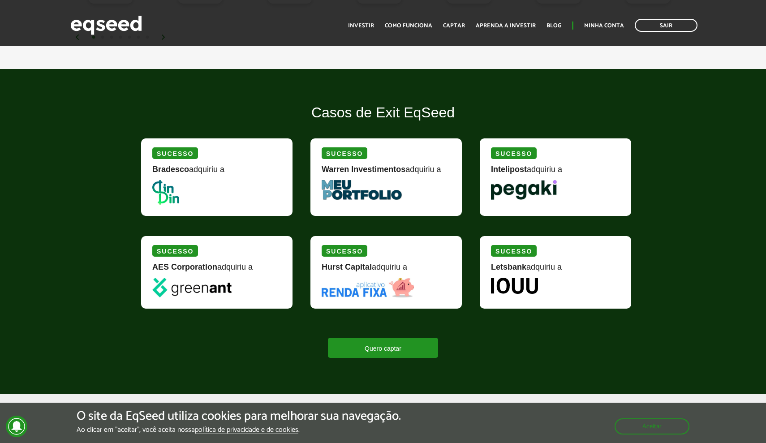
click at [376, 267] on div "Hurst Capital adquiriu a" at bounding box center [386, 270] width 129 height 15
click at [334, 255] on div "Sucesso" at bounding box center [345, 251] width 46 height 12
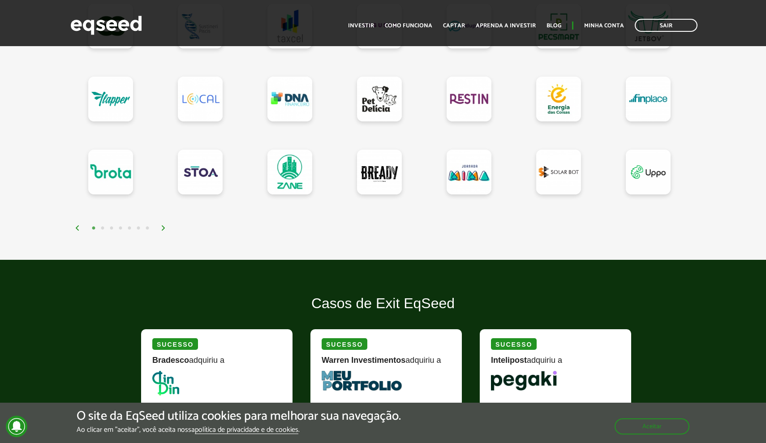
scroll to position [855, 0]
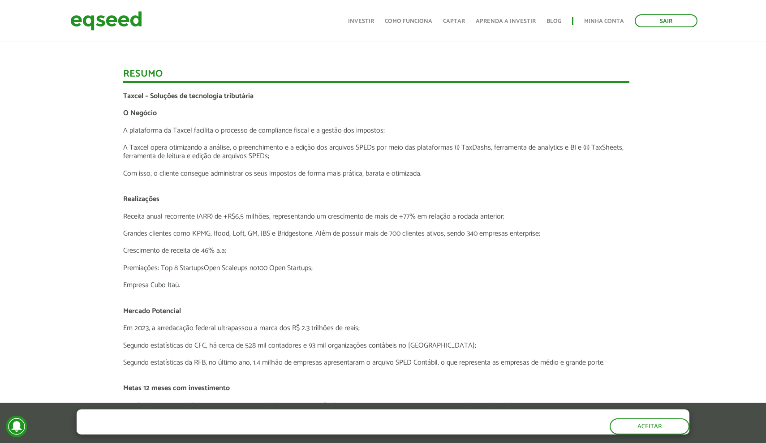
scroll to position [1148, 7]
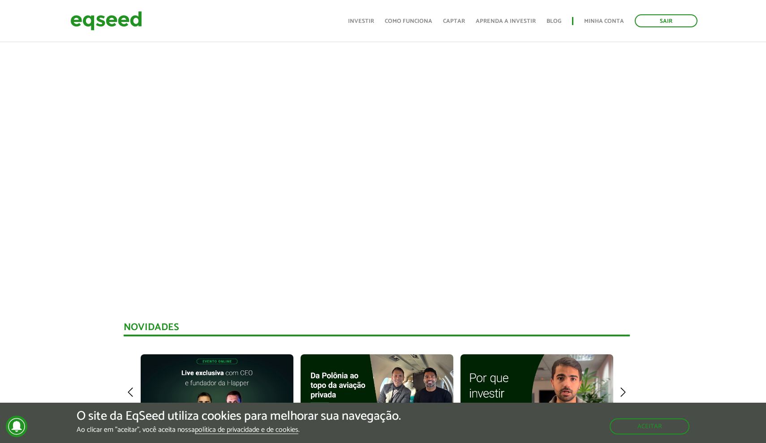
scroll to position [396, 3]
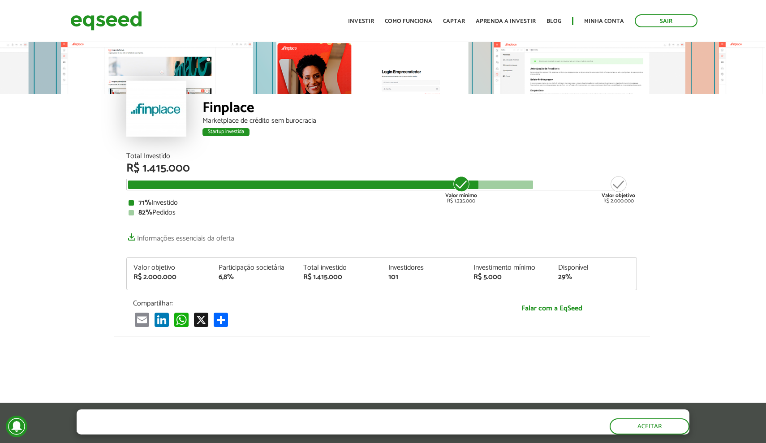
scroll to position [0, 1]
